Goal: Transaction & Acquisition: Book appointment/travel/reservation

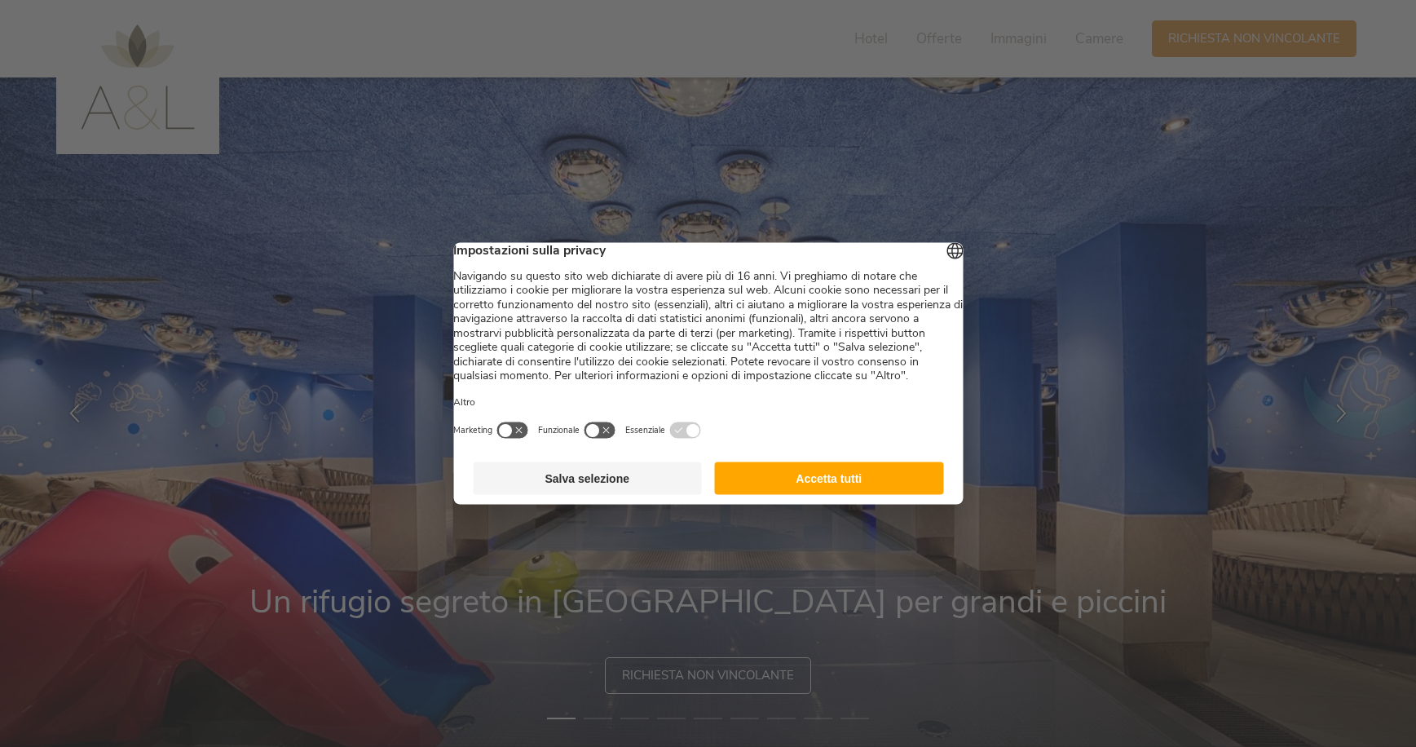
click at [856, 492] on button "Accetta tutti" at bounding box center [829, 478] width 229 height 33
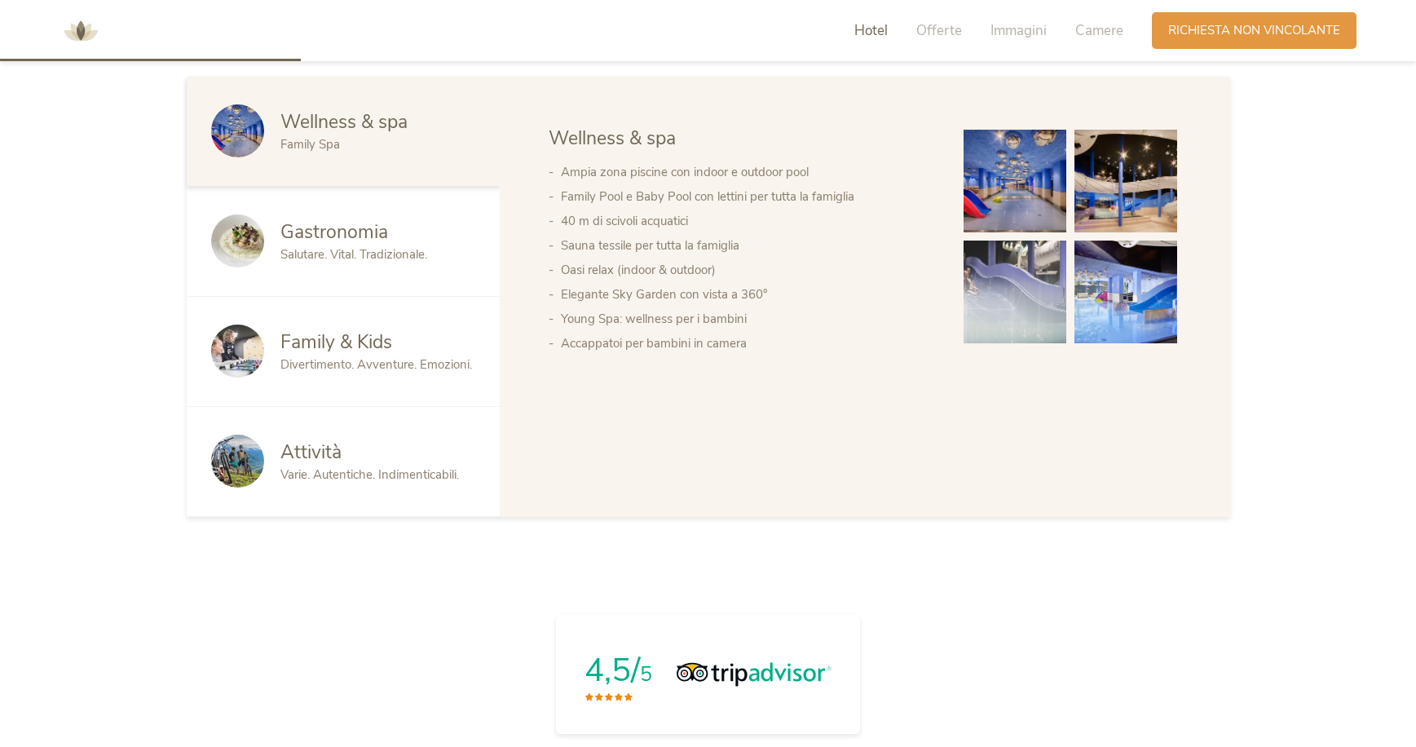
scroll to position [1032, 0]
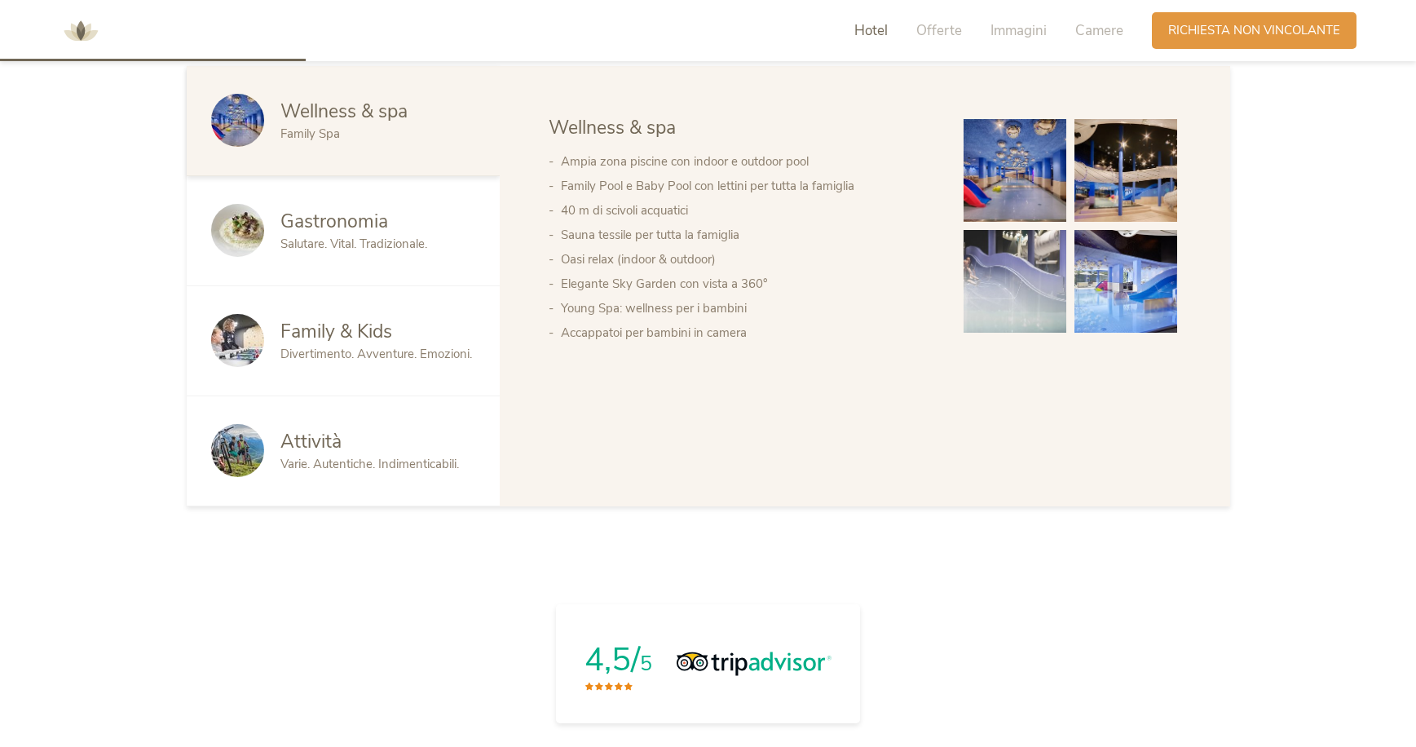
click at [338, 335] on span "Family & Kids" at bounding box center [336, 331] width 112 height 25
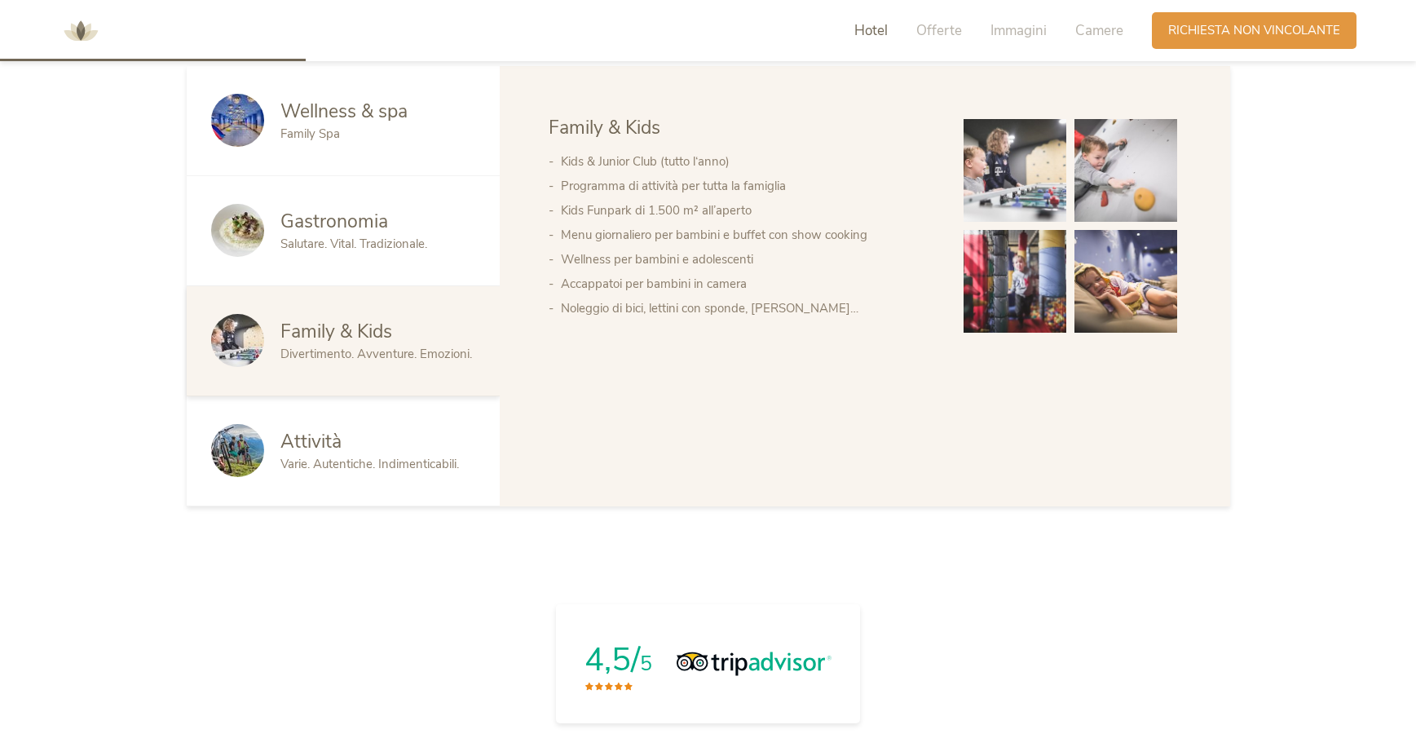
click at [322, 463] on span "Varie. Autentiche. Indimenticabili." at bounding box center [369, 464] width 179 height 16
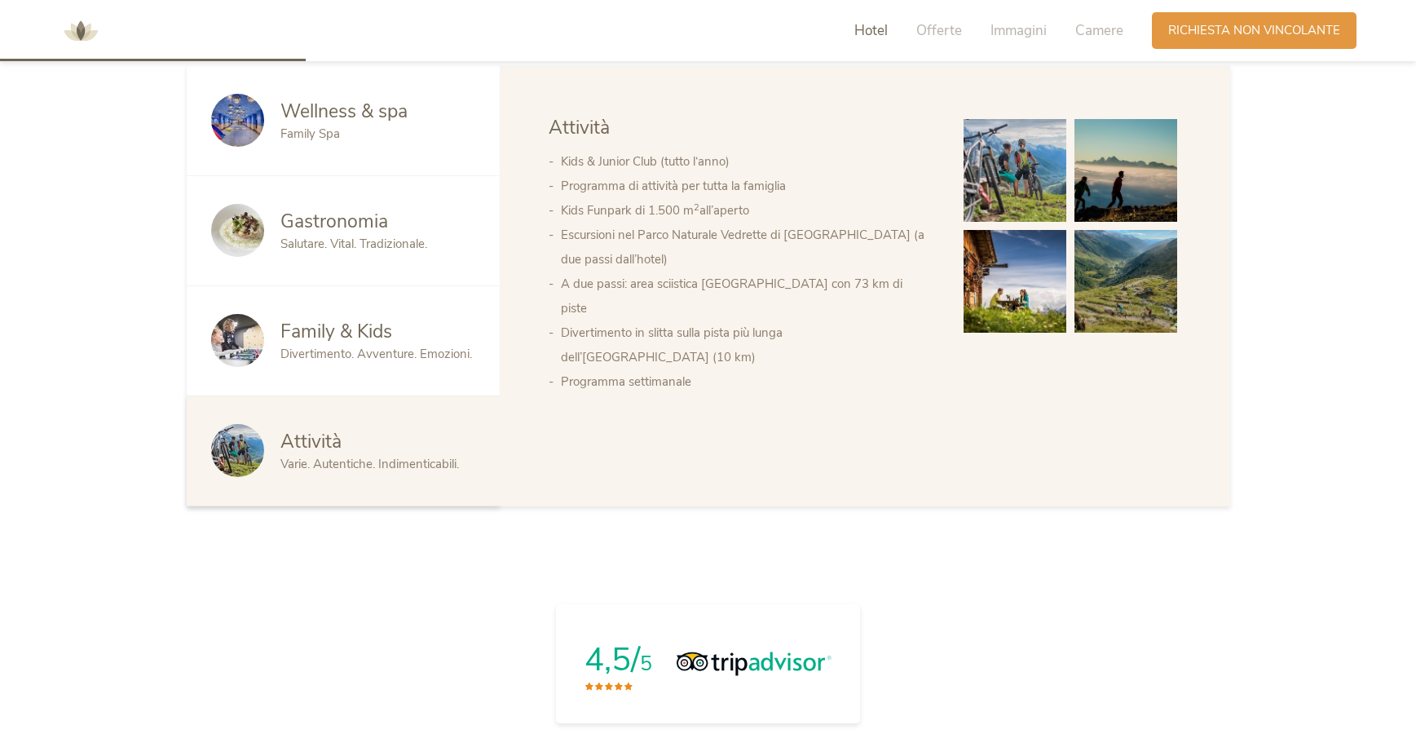
click at [1022, 168] on img at bounding box center [1015, 170] width 103 height 103
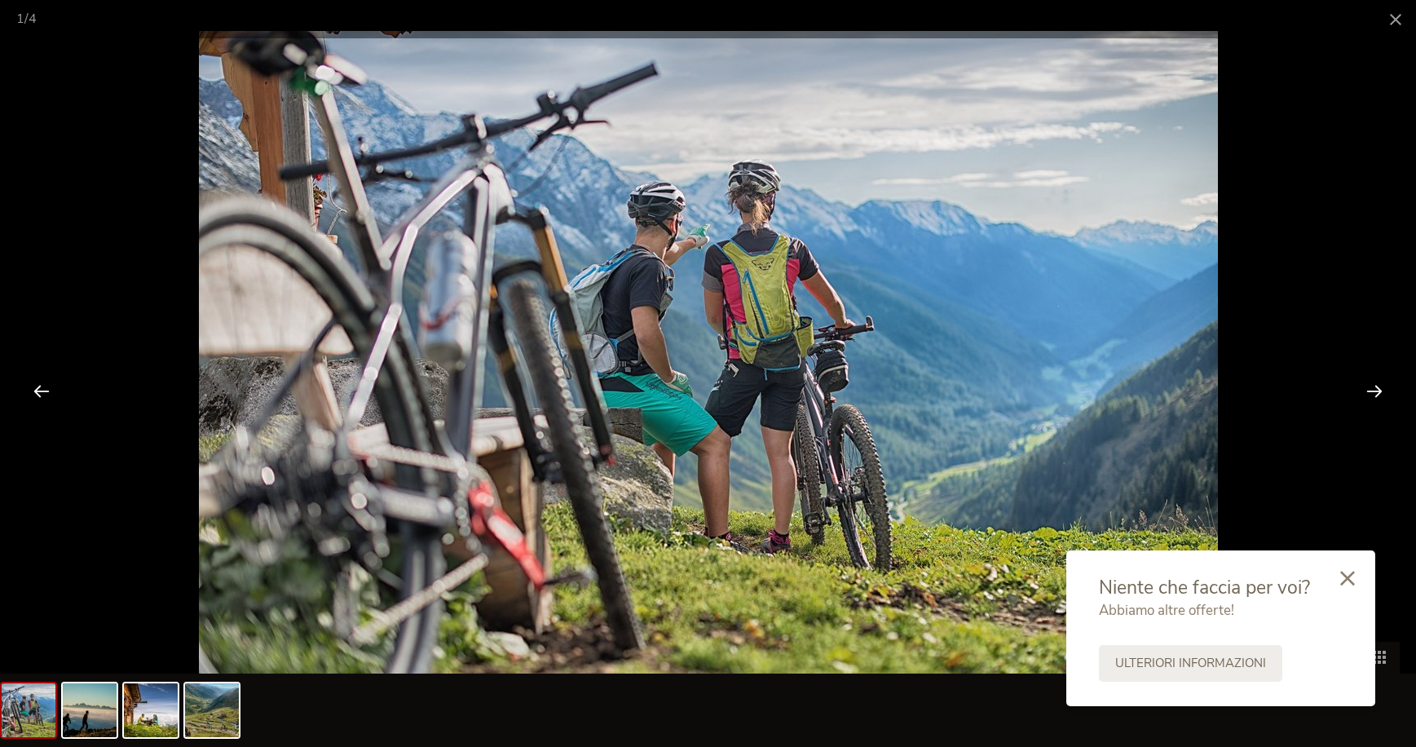
click at [1380, 386] on div at bounding box center [1374, 390] width 51 height 51
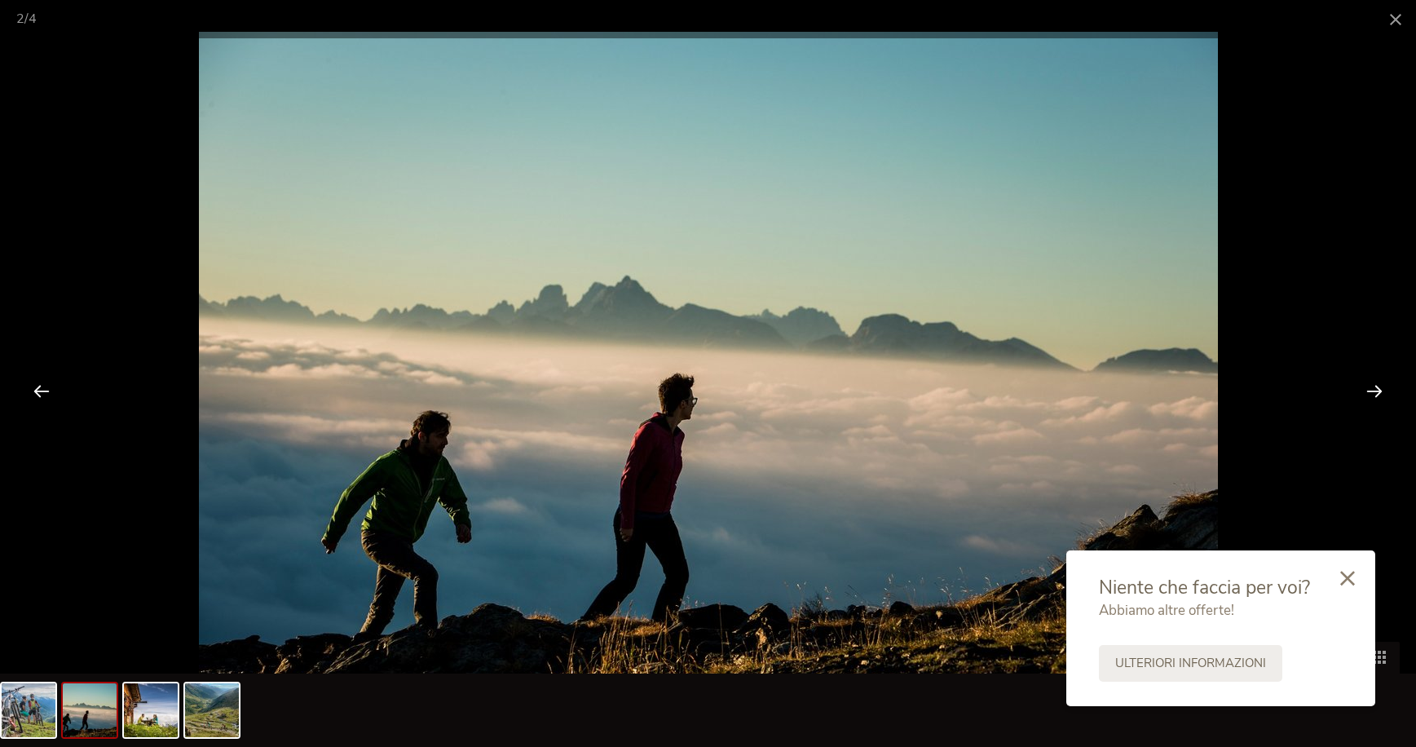
click at [1380, 386] on div at bounding box center [1374, 390] width 51 height 51
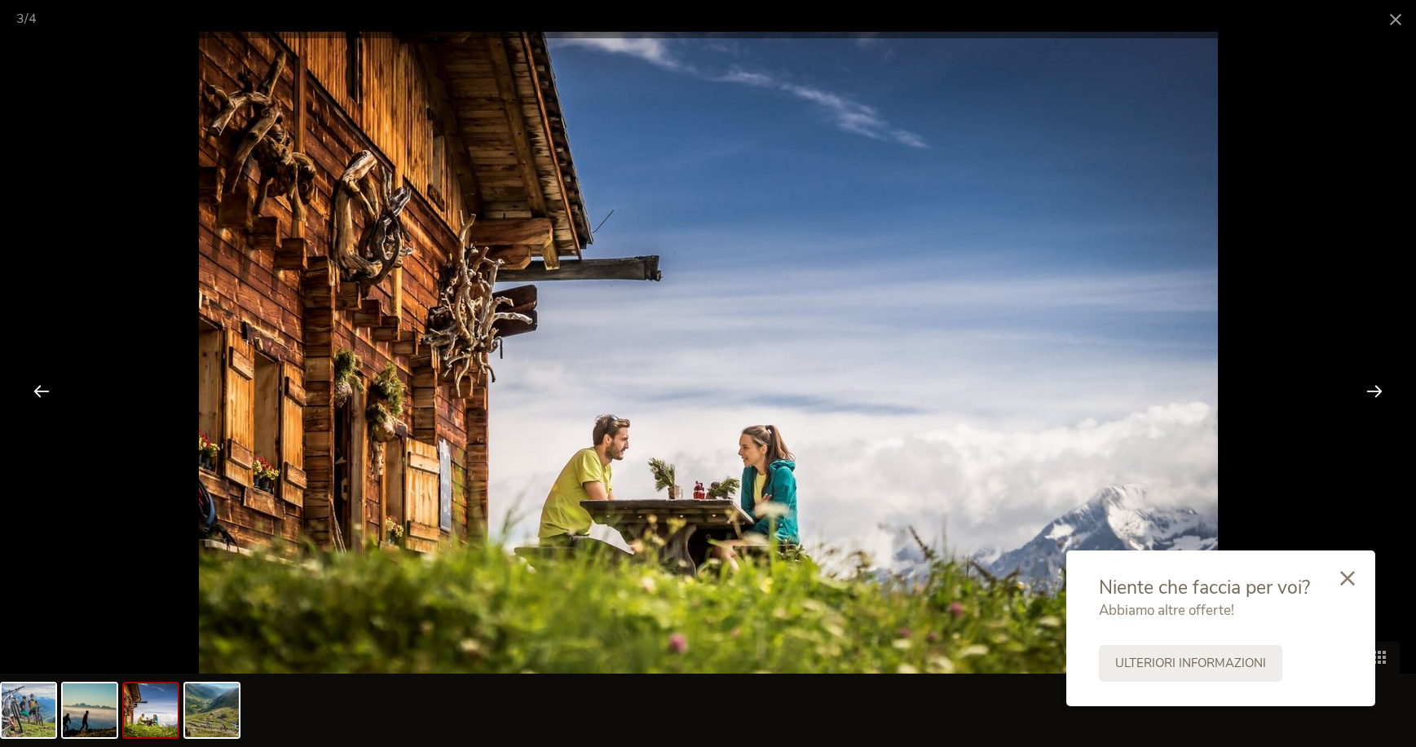
click at [1380, 386] on div at bounding box center [1374, 390] width 51 height 51
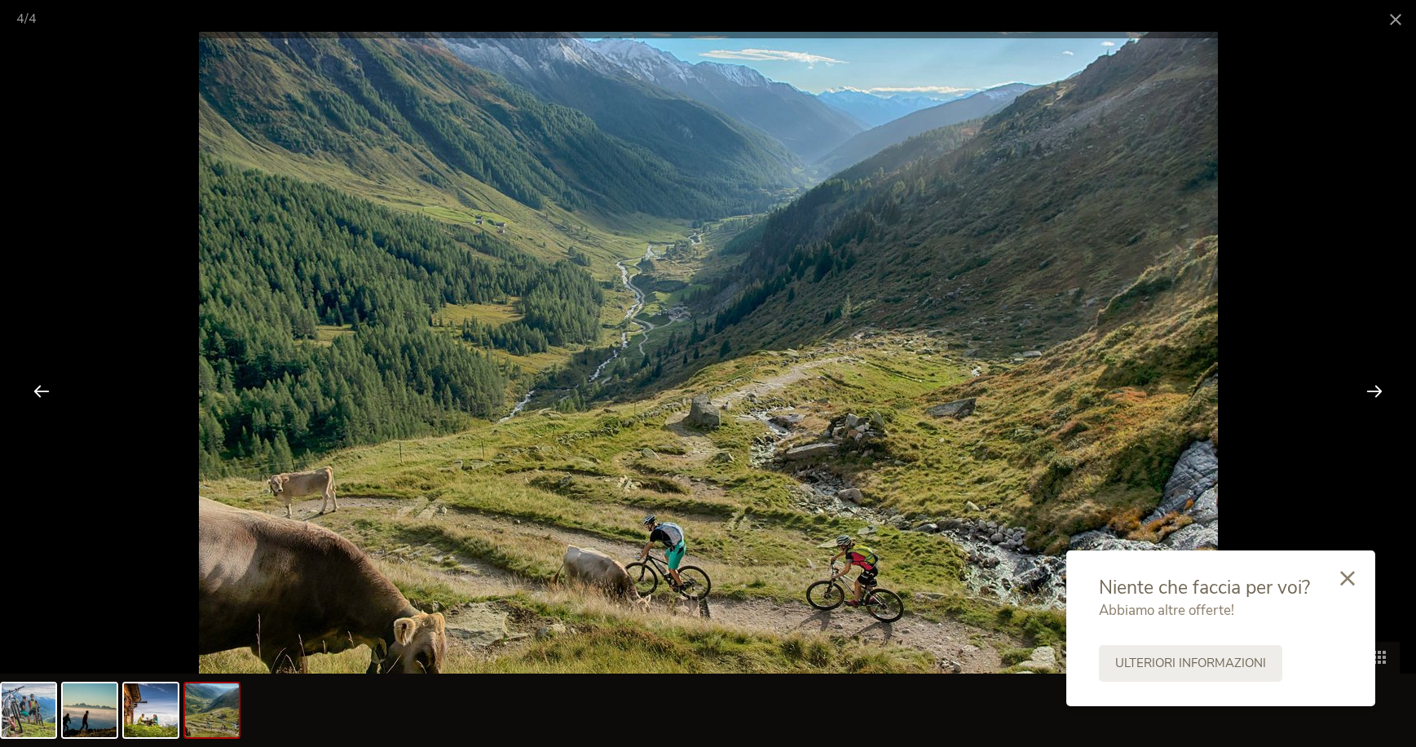
click at [1380, 386] on div at bounding box center [1374, 390] width 51 height 51
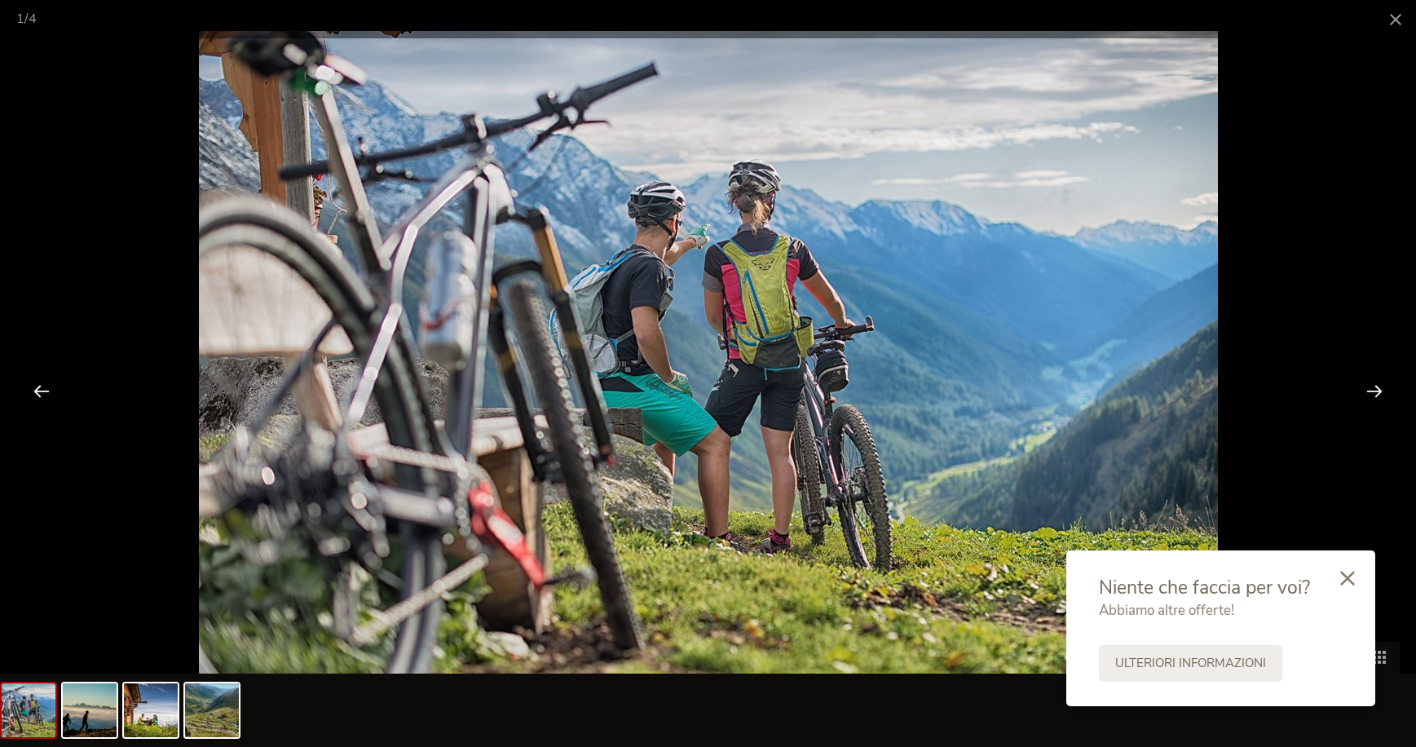
click at [1380, 386] on div at bounding box center [1374, 390] width 51 height 51
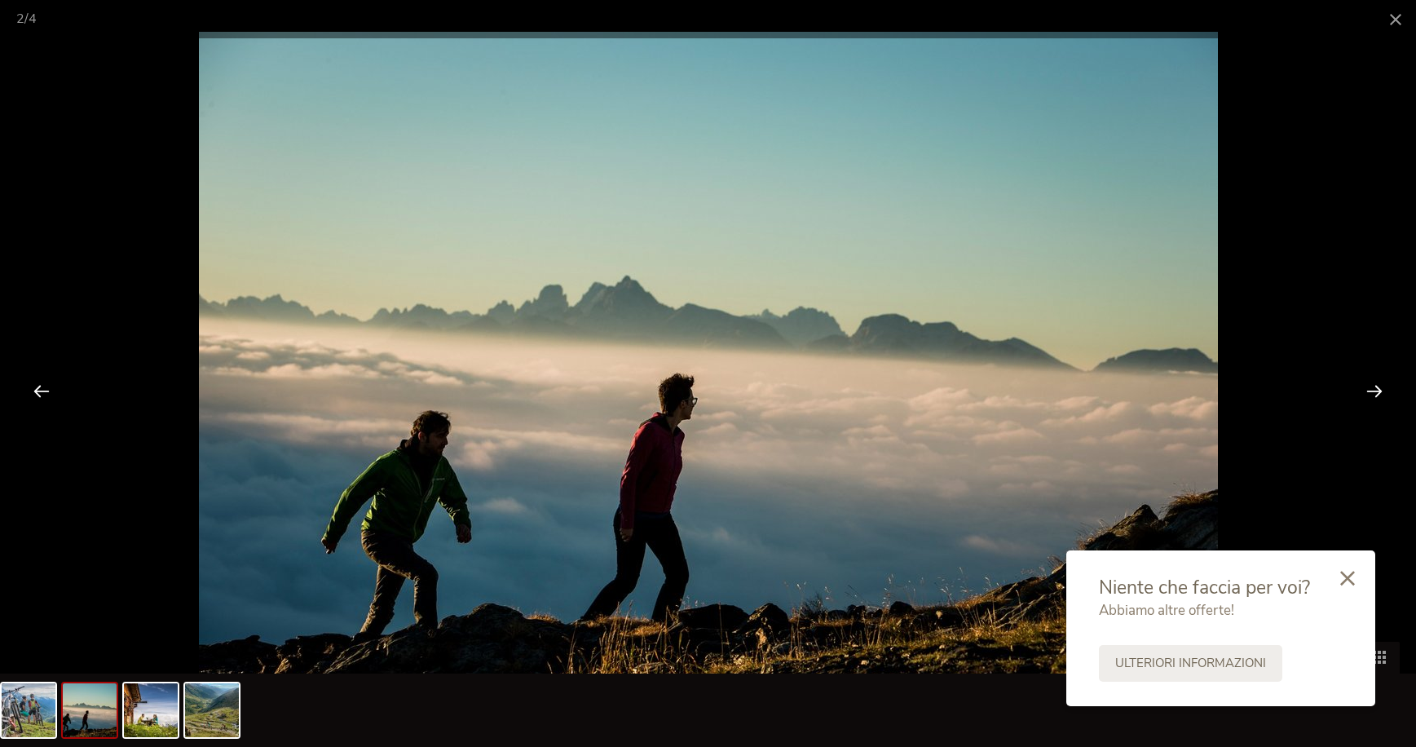
click at [1380, 386] on div at bounding box center [1374, 390] width 51 height 51
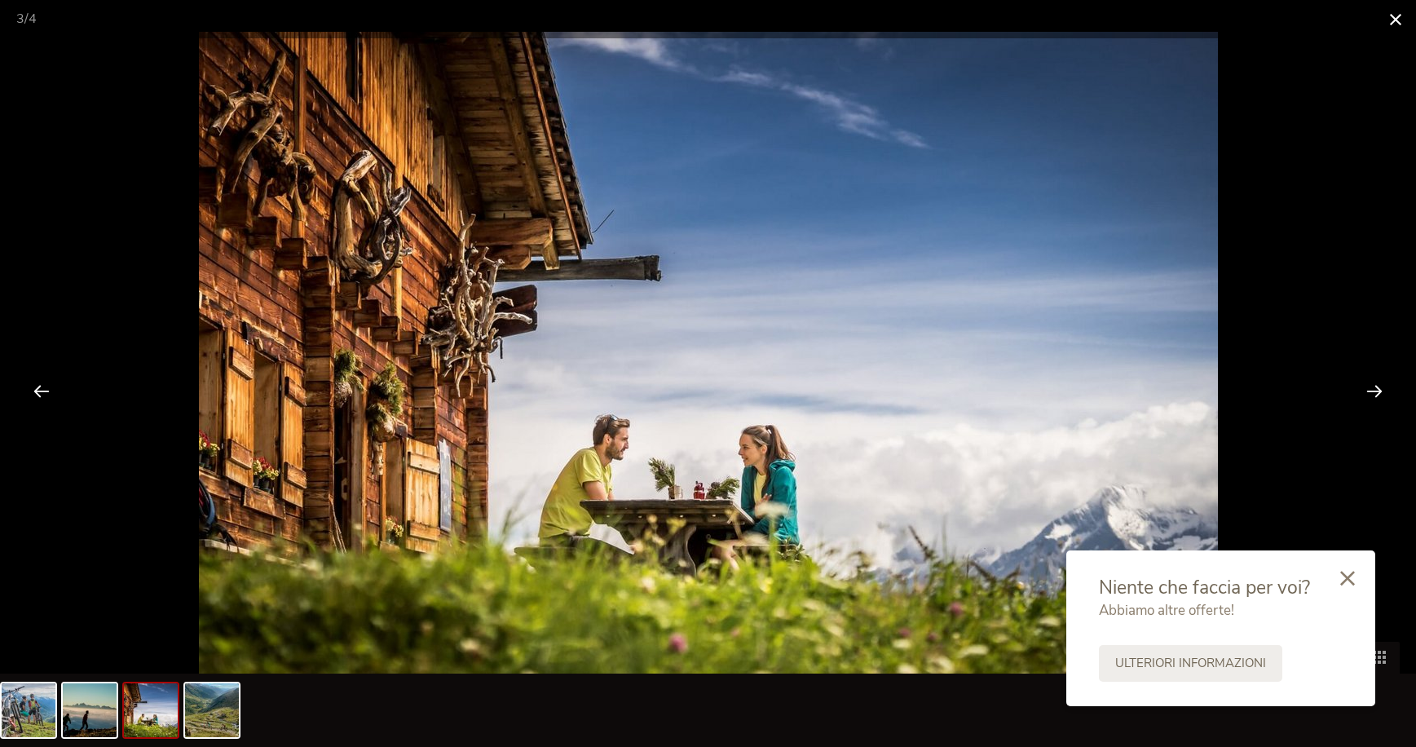
click at [1400, 24] on span at bounding box center [1396, 19] width 41 height 38
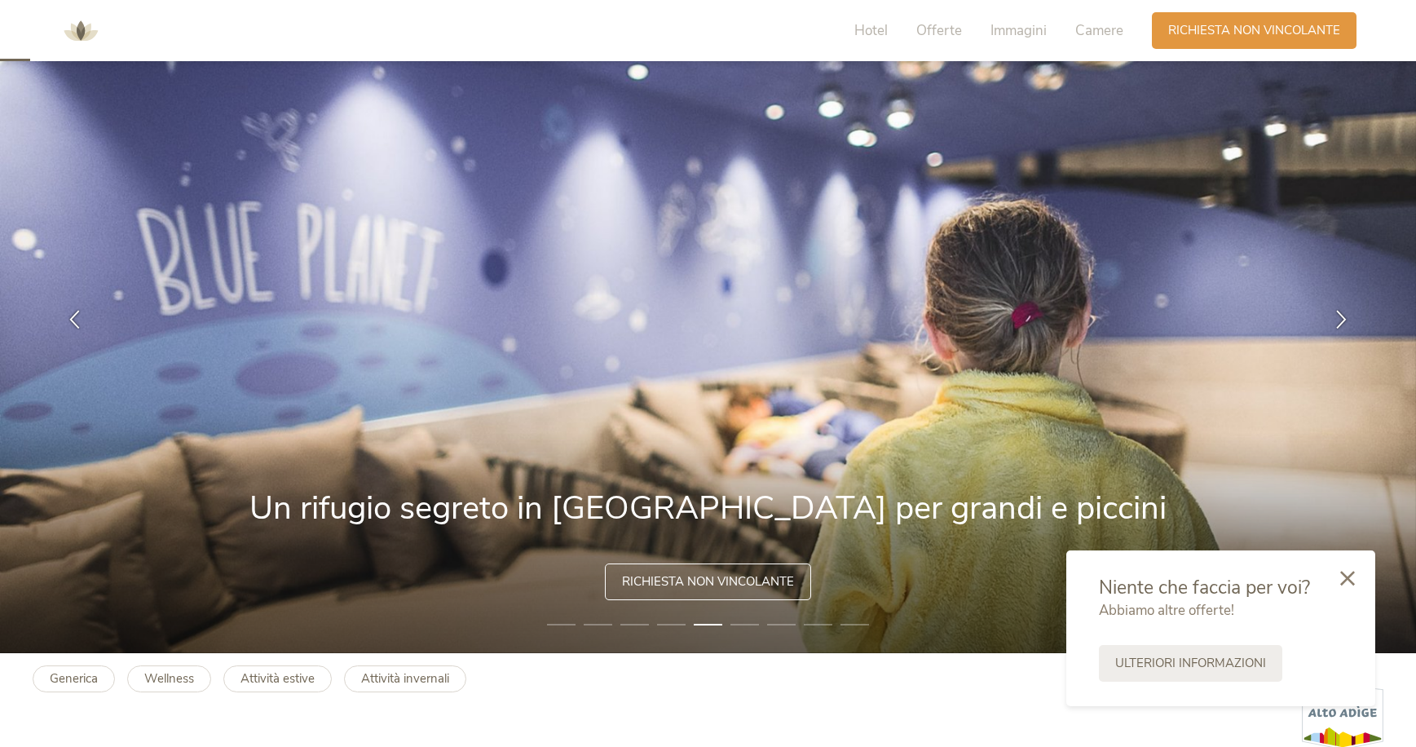
scroll to position [0, 0]
